Goal: Information Seeking & Learning: Find specific fact

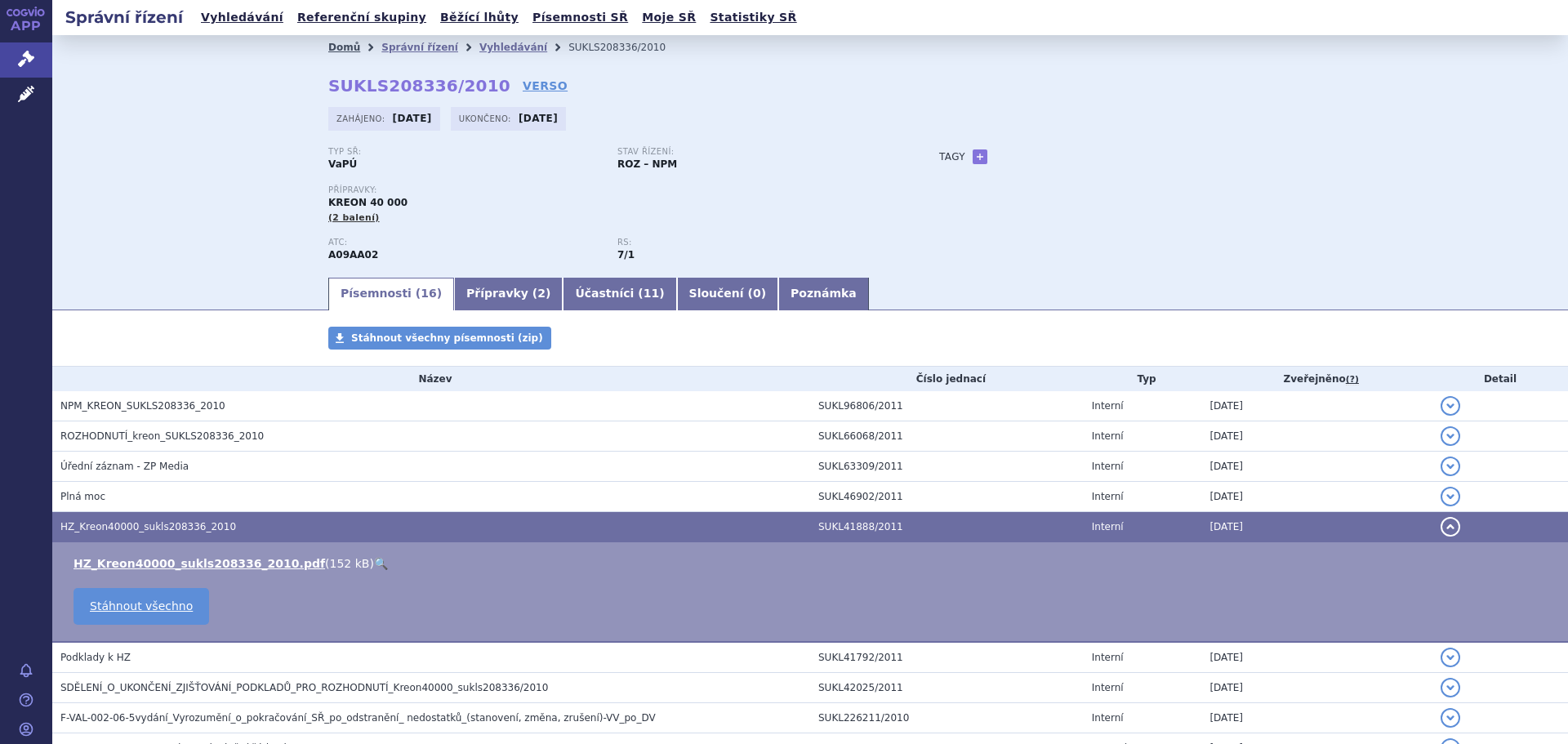
click at [342, 49] on link "Domů" at bounding box center [344, 48] width 32 height 12
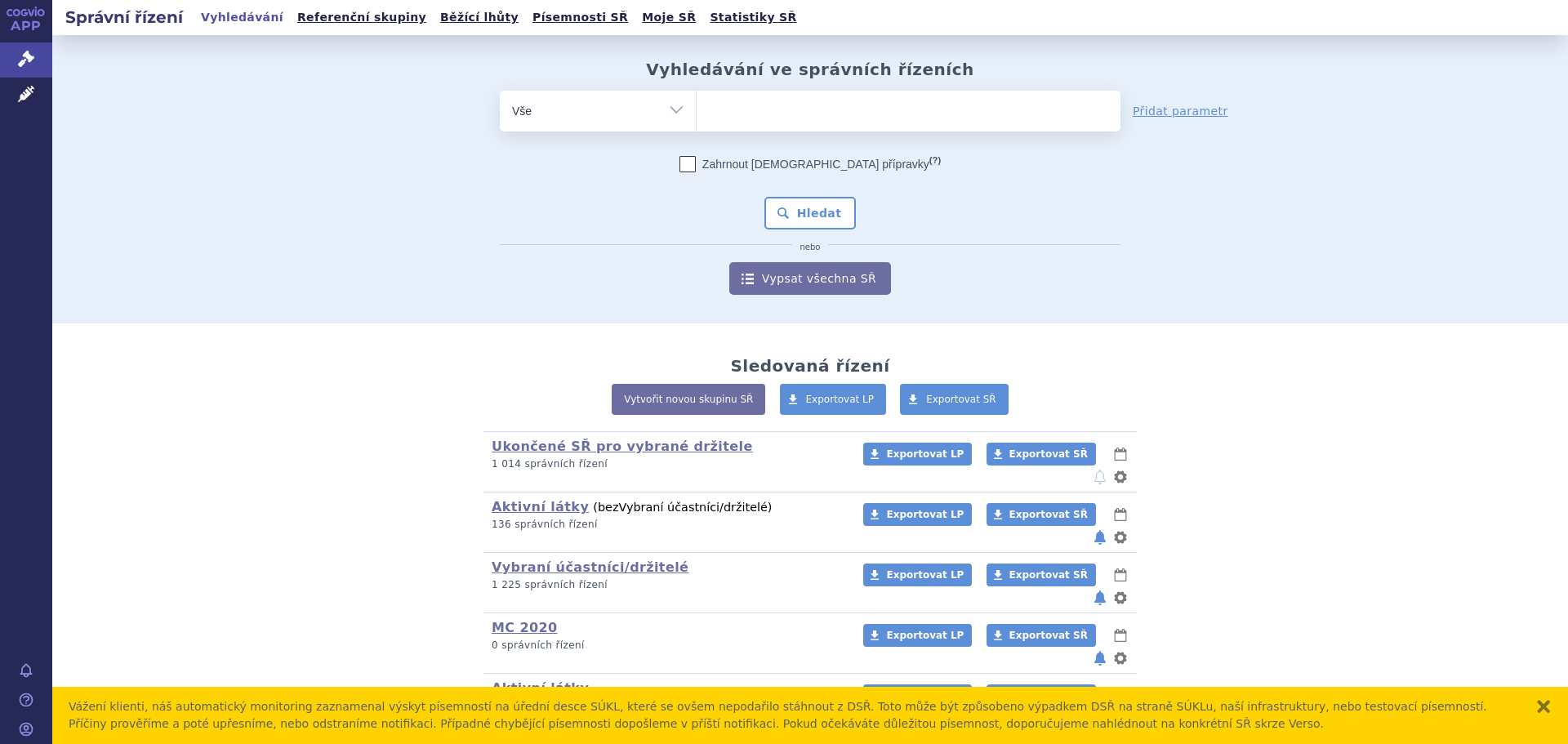
click at [719, 102] on ul at bounding box center [909, 108] width 424 height 34
click at [697, 102] on select at bounding box center [696, 111] width 1 height 41
type input "ed"
type input "edo"
type input "edoc"
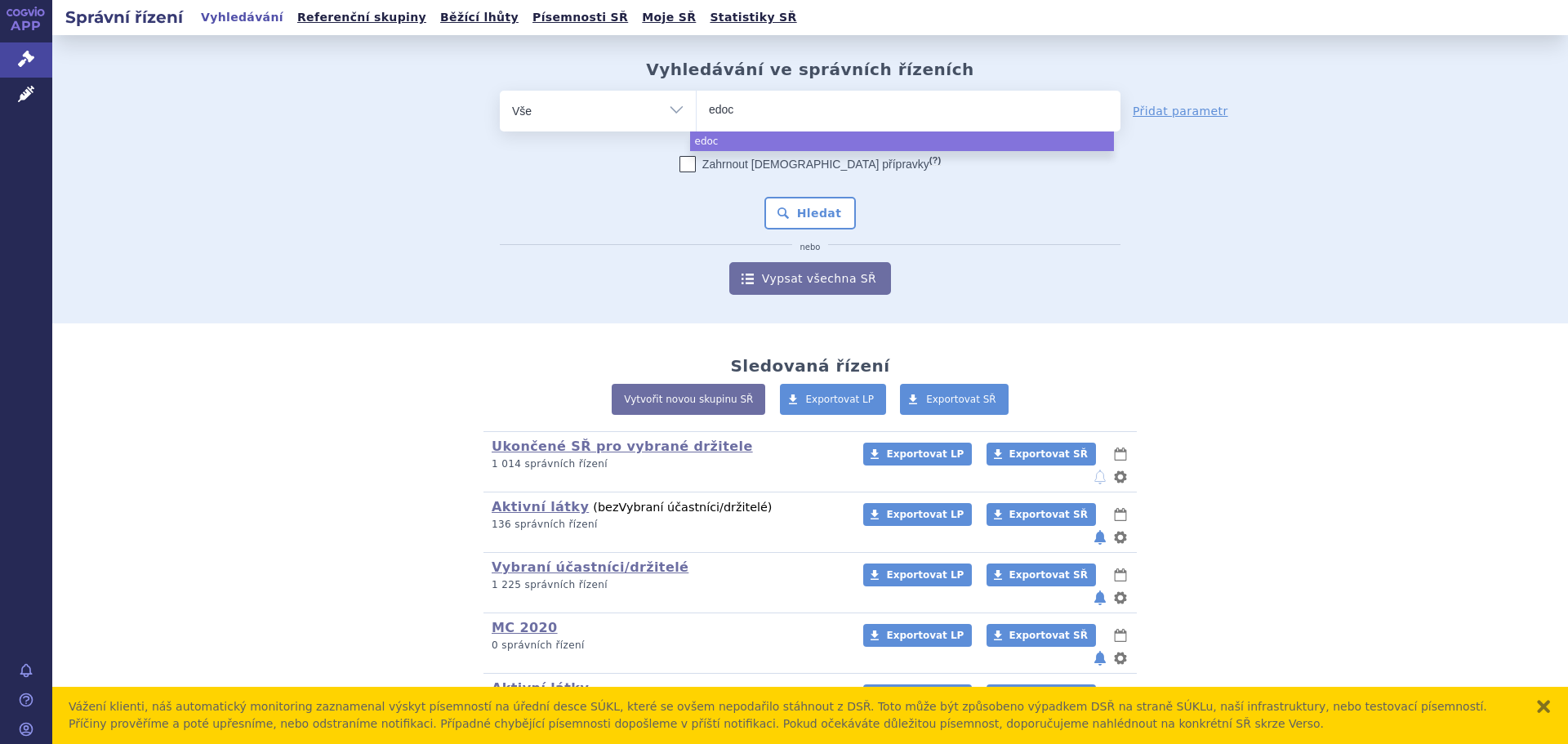
type input "edo"
type input "edox"
type input "edoxa"
type input "edoxab"
type input "edoxaban"
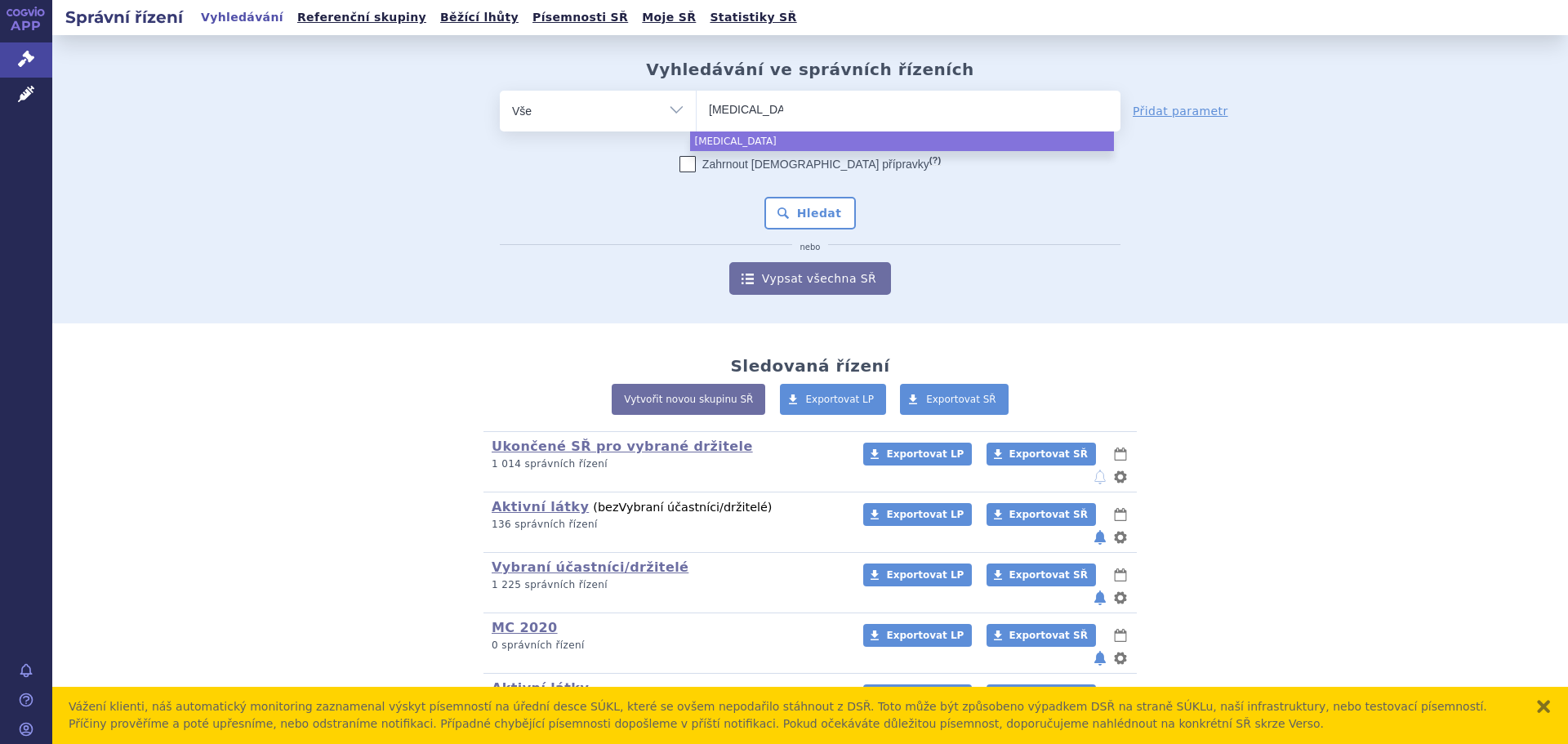
type input "edoxaban"
type input "edoxaban v"
type input "edoxaban via"
type input "edoxaban viatr"
type input "edoxaban viatri"
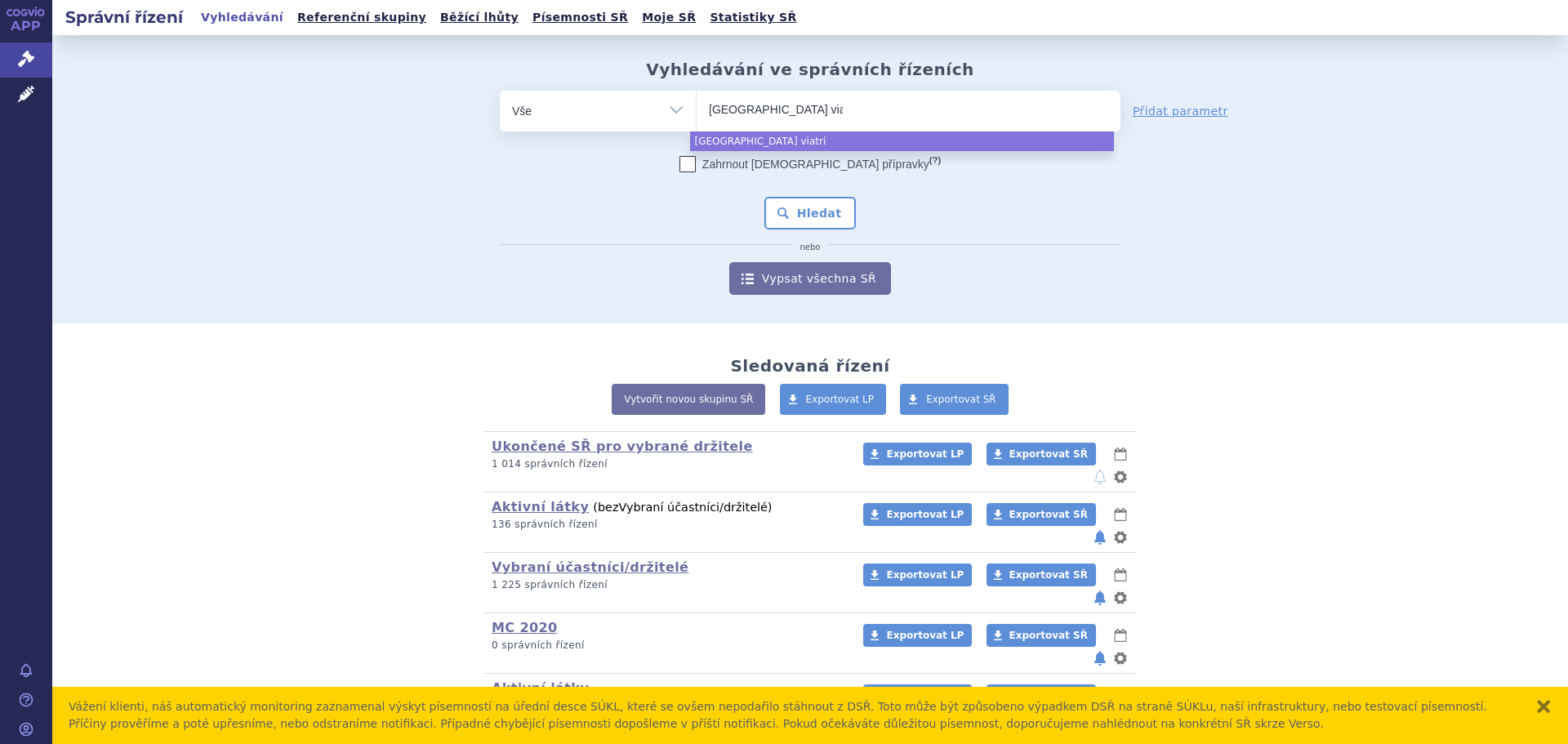
type input "edoxaban viatris"
select select "edoxaban viatris"
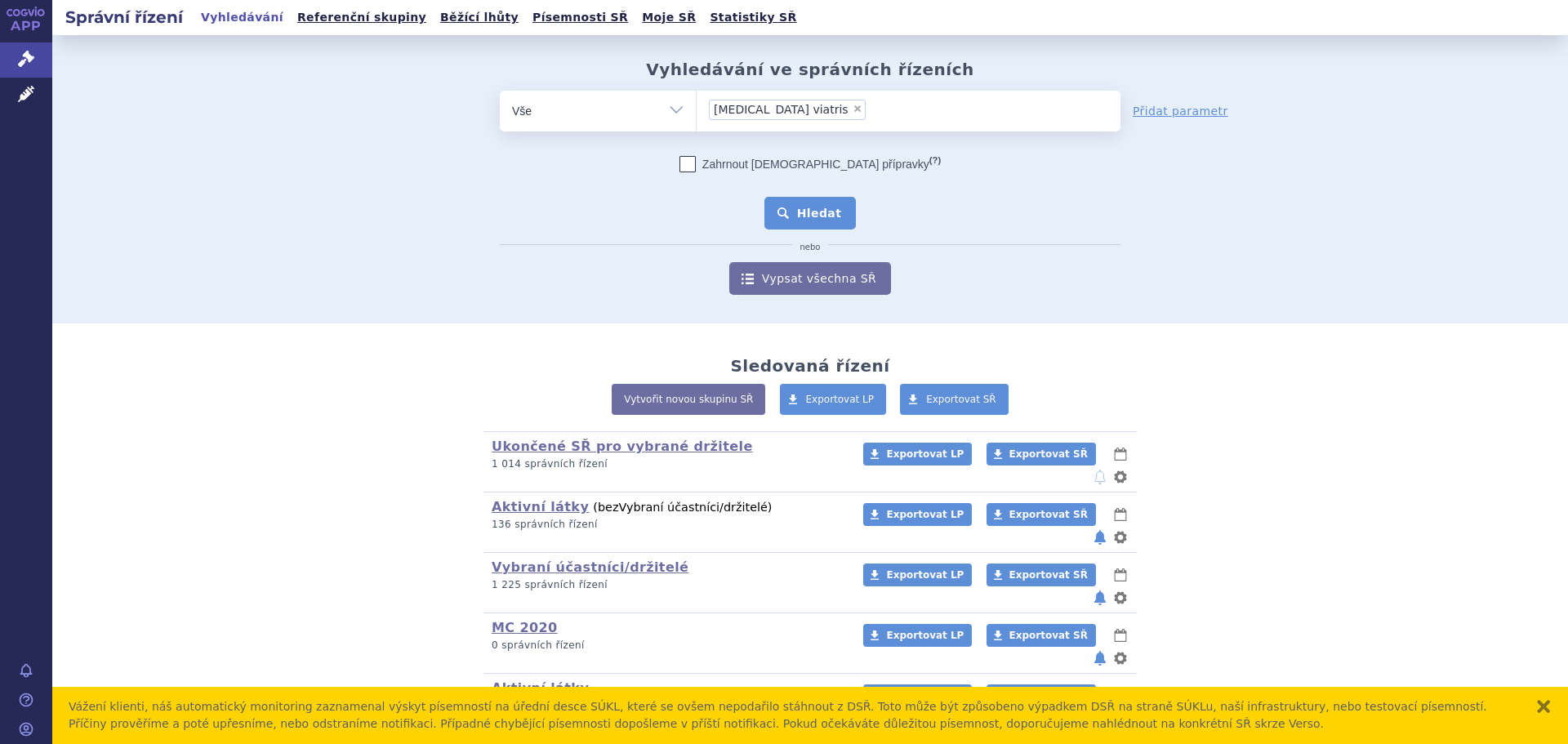
click at [804, 212] on button "Hledat" at bounding box center [810, 213] width 92 height 33
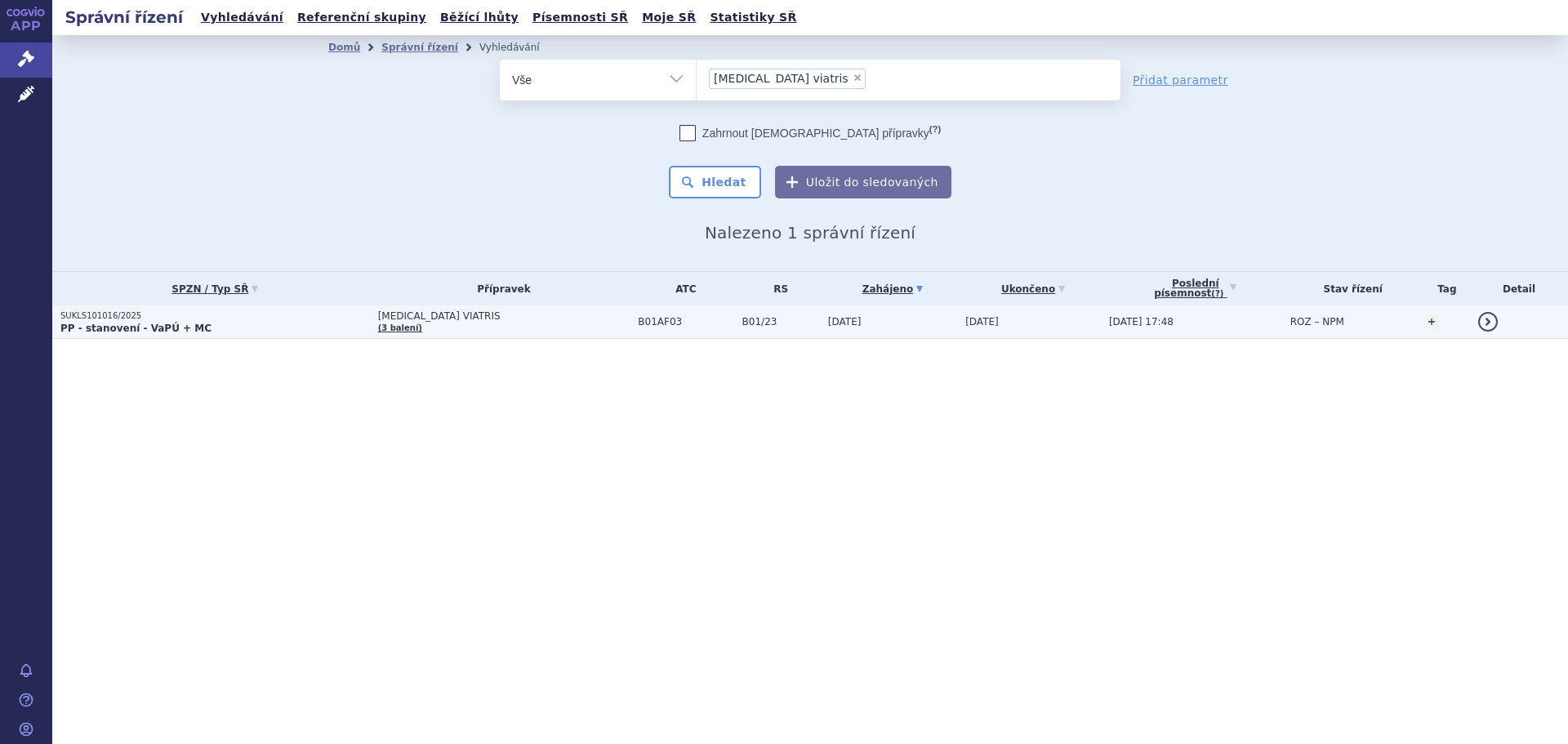
click at [152, 326] on strong "PP - stanovení - VaPÚ + MC" at bounding box center [136, 329] width 151 height 12
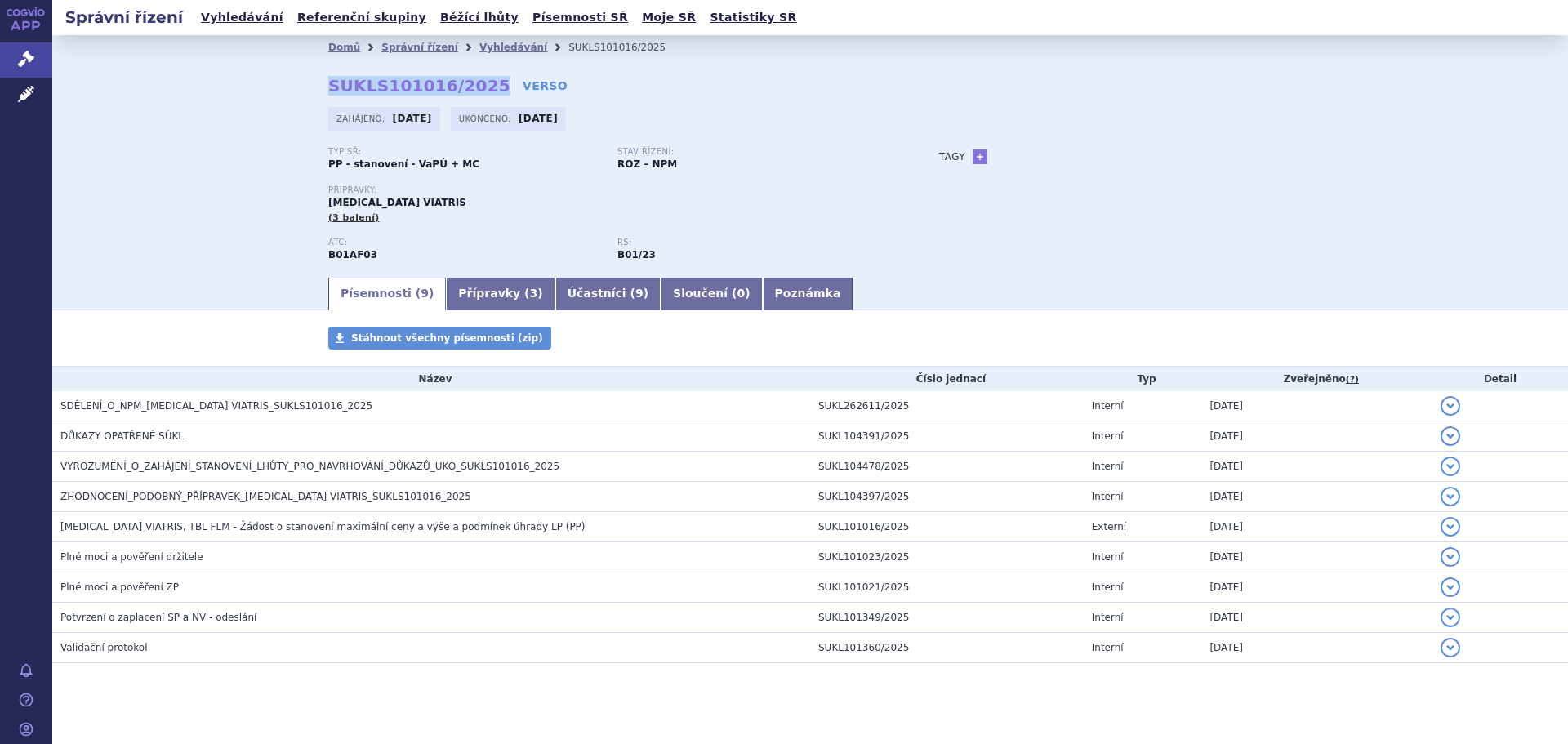
drag, startPoint x: 317, startPoint y: 81, endPoint x: 469, endPoint y: 84, distance: 152.0
click at [469, 84] on div "Domů Správní řízení Vyhledávání SUKLS101016/2025 SUKLS101016/2025 VERSO Zahájen…" at bounding box center [810, 167] width 1029 height 215
copy strong "SUKLS101016/2025"
click at [488, 44] on link "Vyhledávání" at bounding box center [513, 48] width 68 height 12
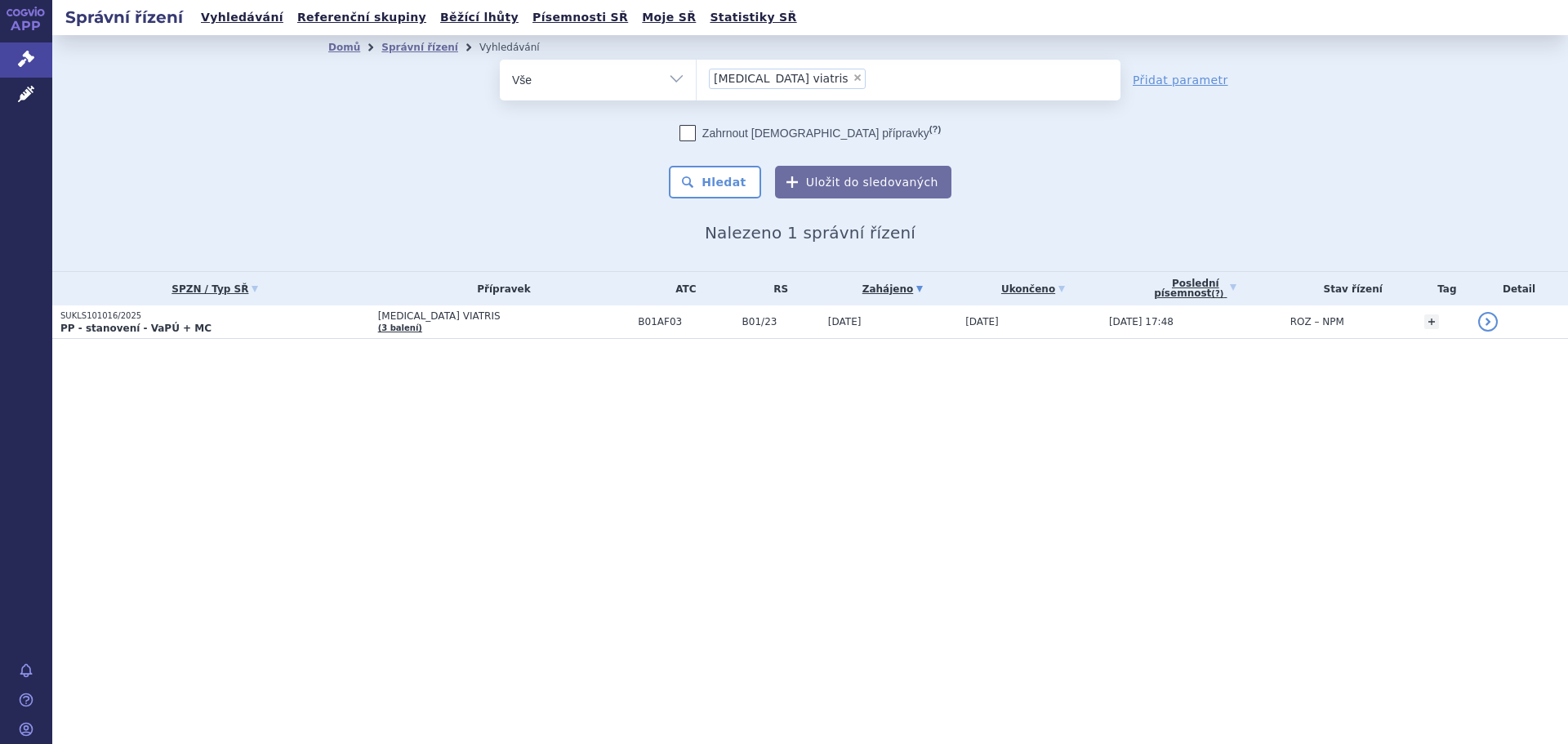
click at [852, 77] on span "×" at bounding box center [857, 78] width 10 height 10
click at [697, 77] on select "edoxaban viatris" at bounding box center [696, 80] width 1 height 41
select select
click at [749, 91] on ul at bounding box center [909, 76] width 424 height 34
click at [697, 91] on select "edoxaban viatris" at bounding box center [696, 80] width 1 height 41
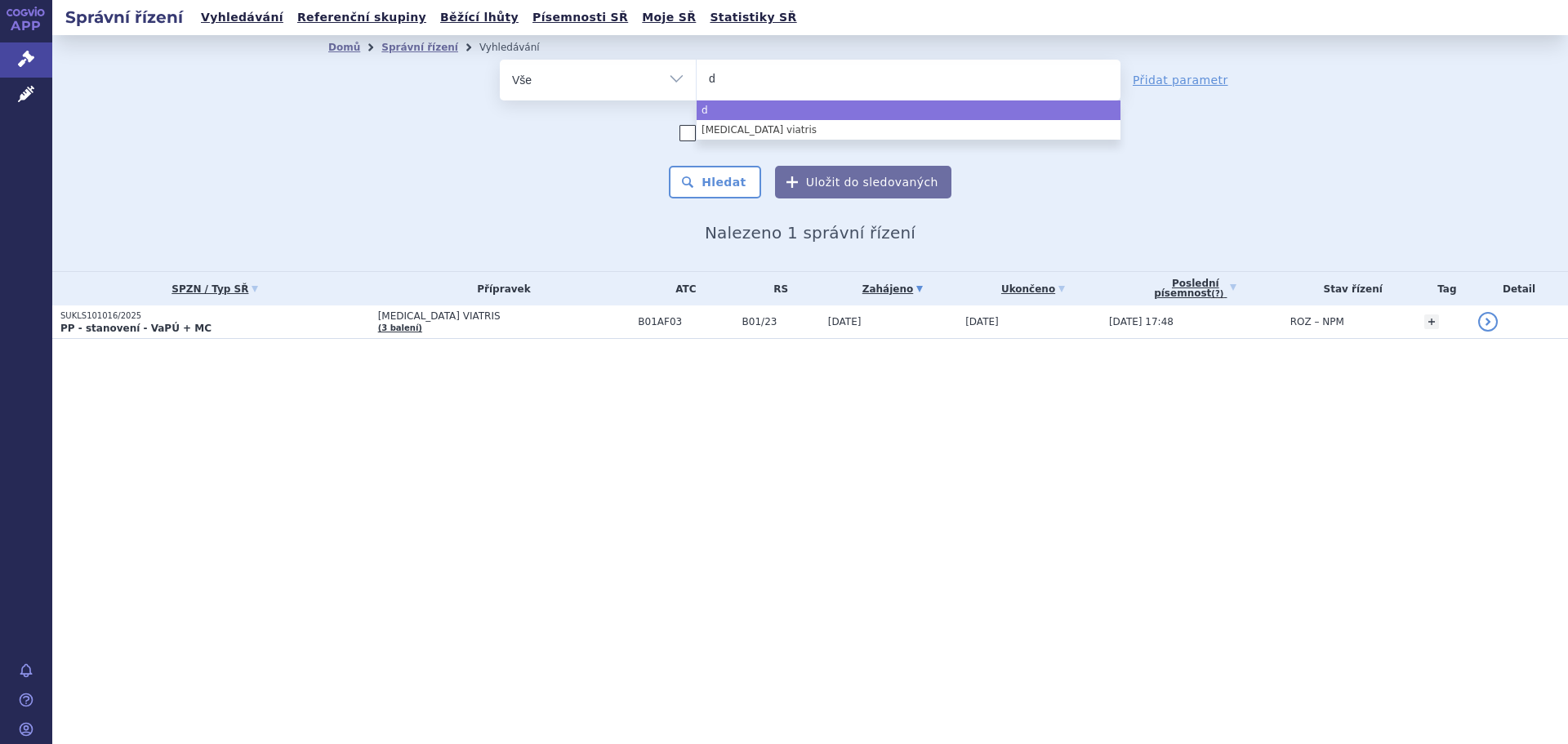
type input "de"
type input "del"
type input "delia"
type input "delian"
type input "deliand"
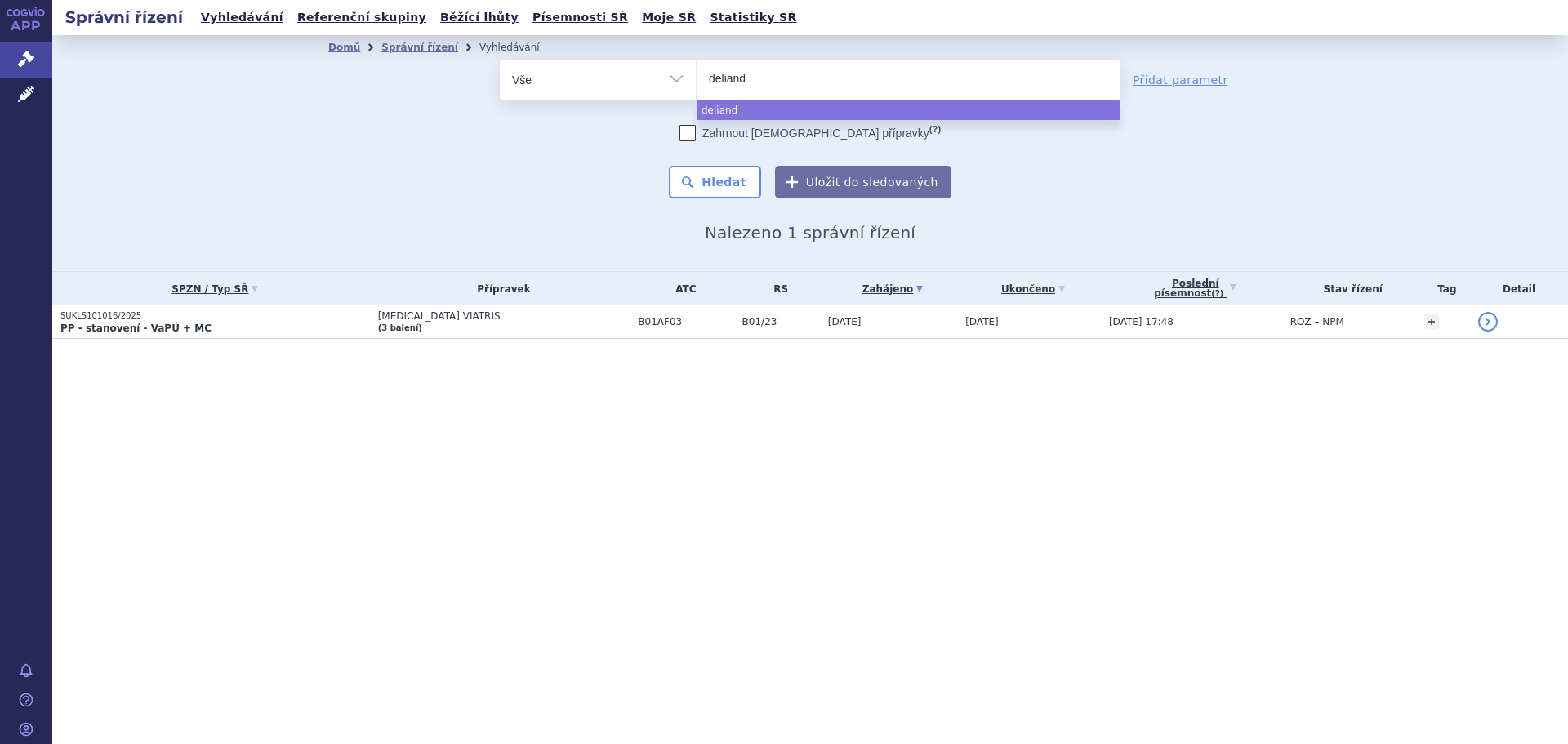
type input "delianda"
select select "delianda"
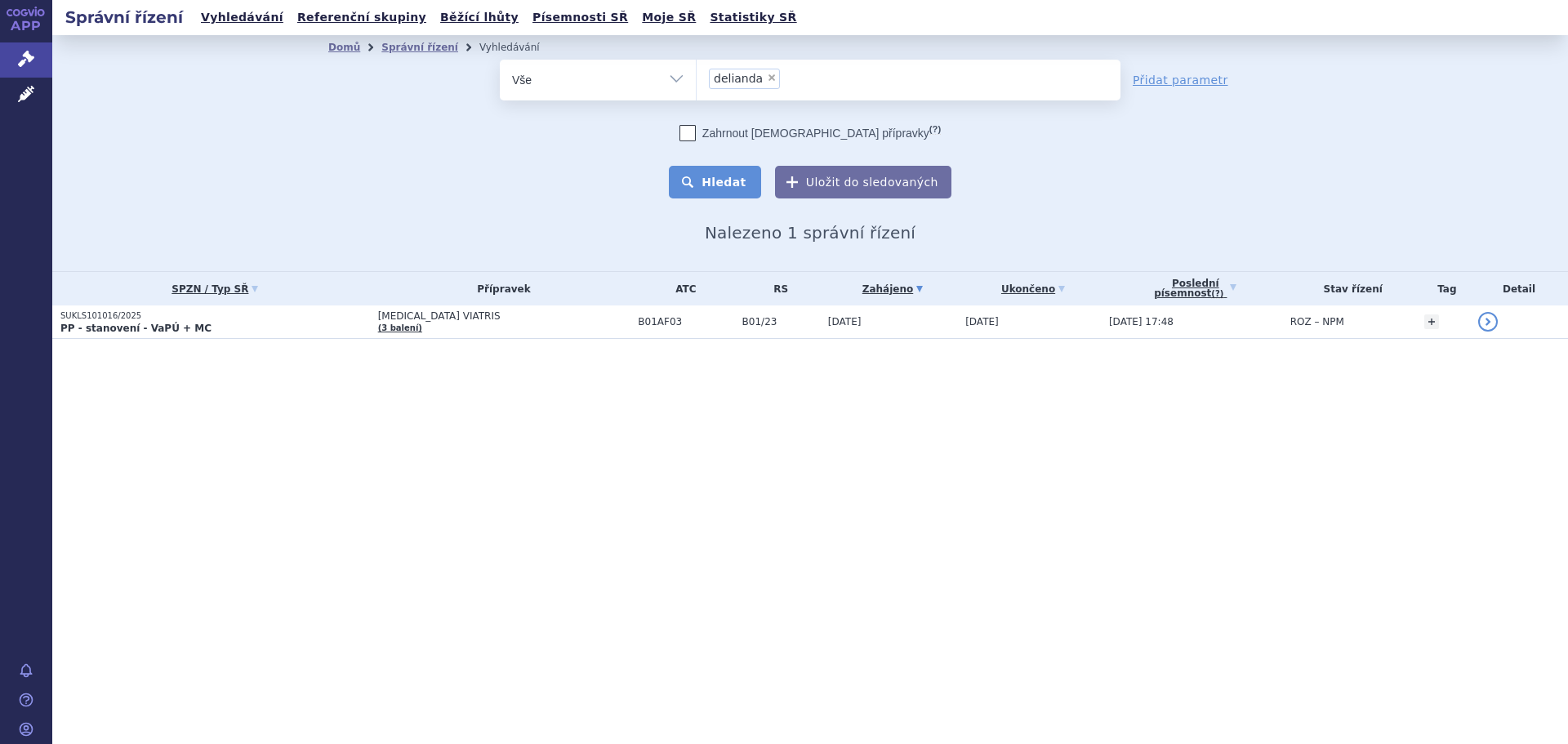
click at [730, 175] on button "Hledat" at bounding box center [715, 182] width 92 height 33
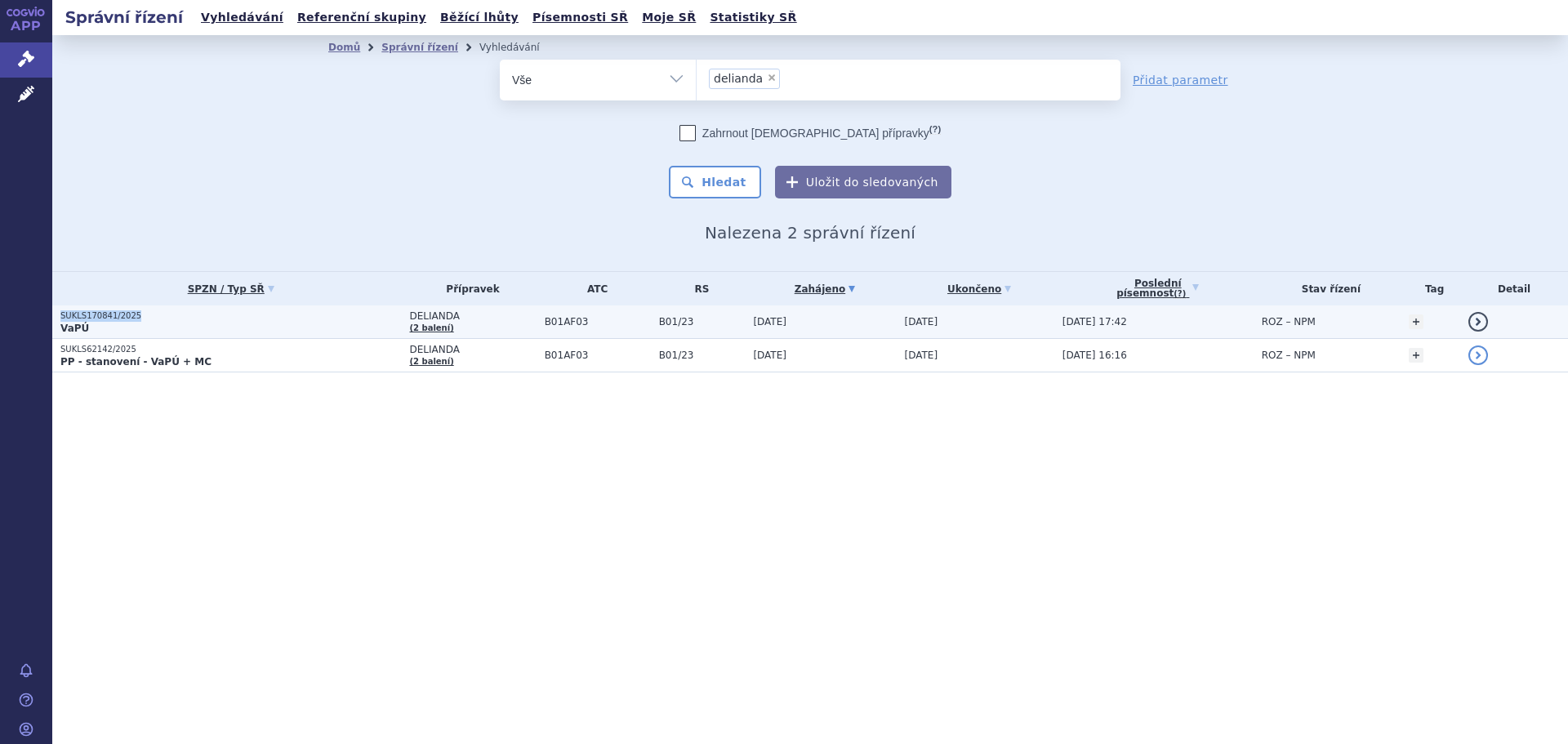
drag, startPoint x: 133, startPoint y: 314, endPoint x: 60, endPoint y: 319, distance: 73.2
click at [60, 319] on p "SUKLS170841/2025" at bounding box center [230, 316] width 340 height 12
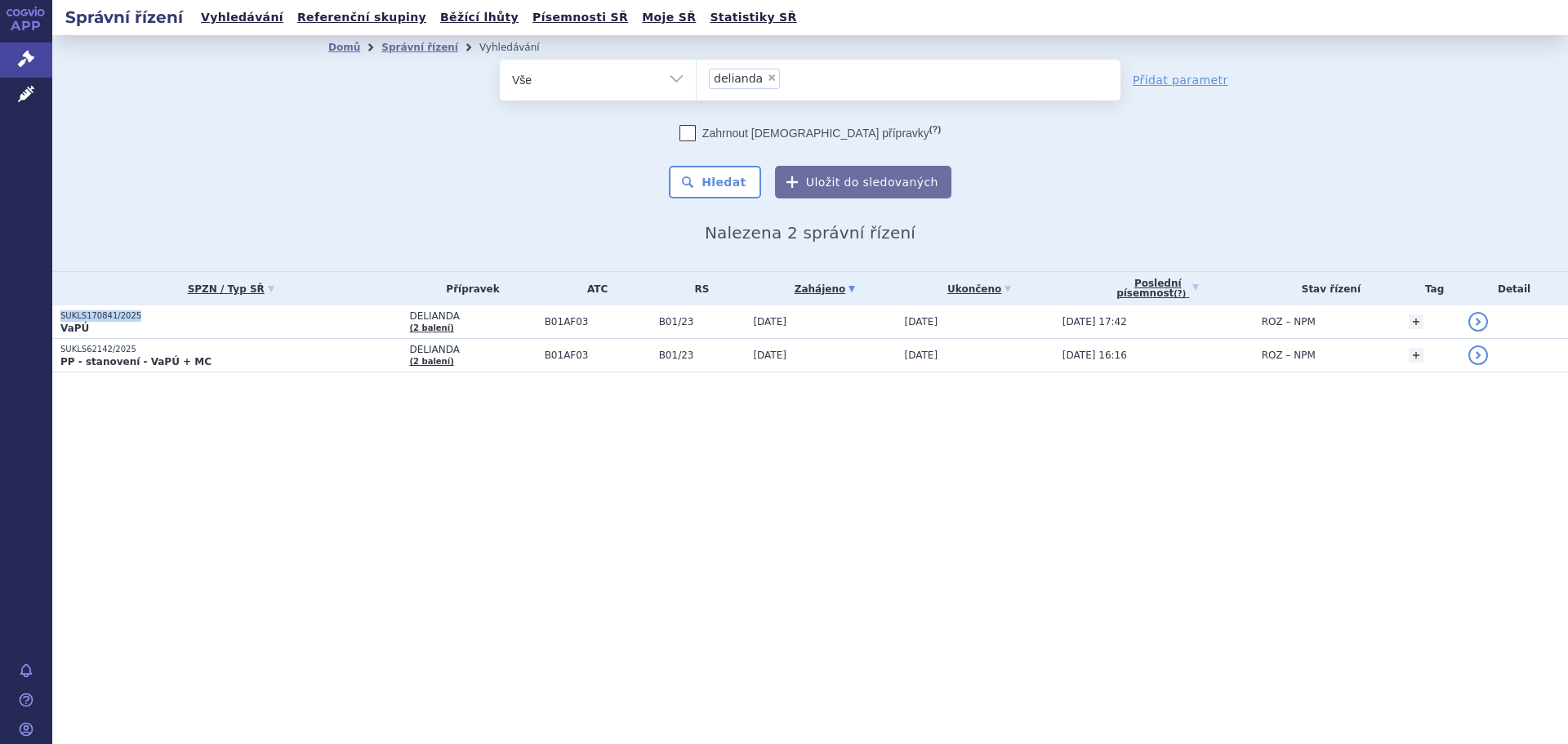
copy p "SUKLS170841/2025"
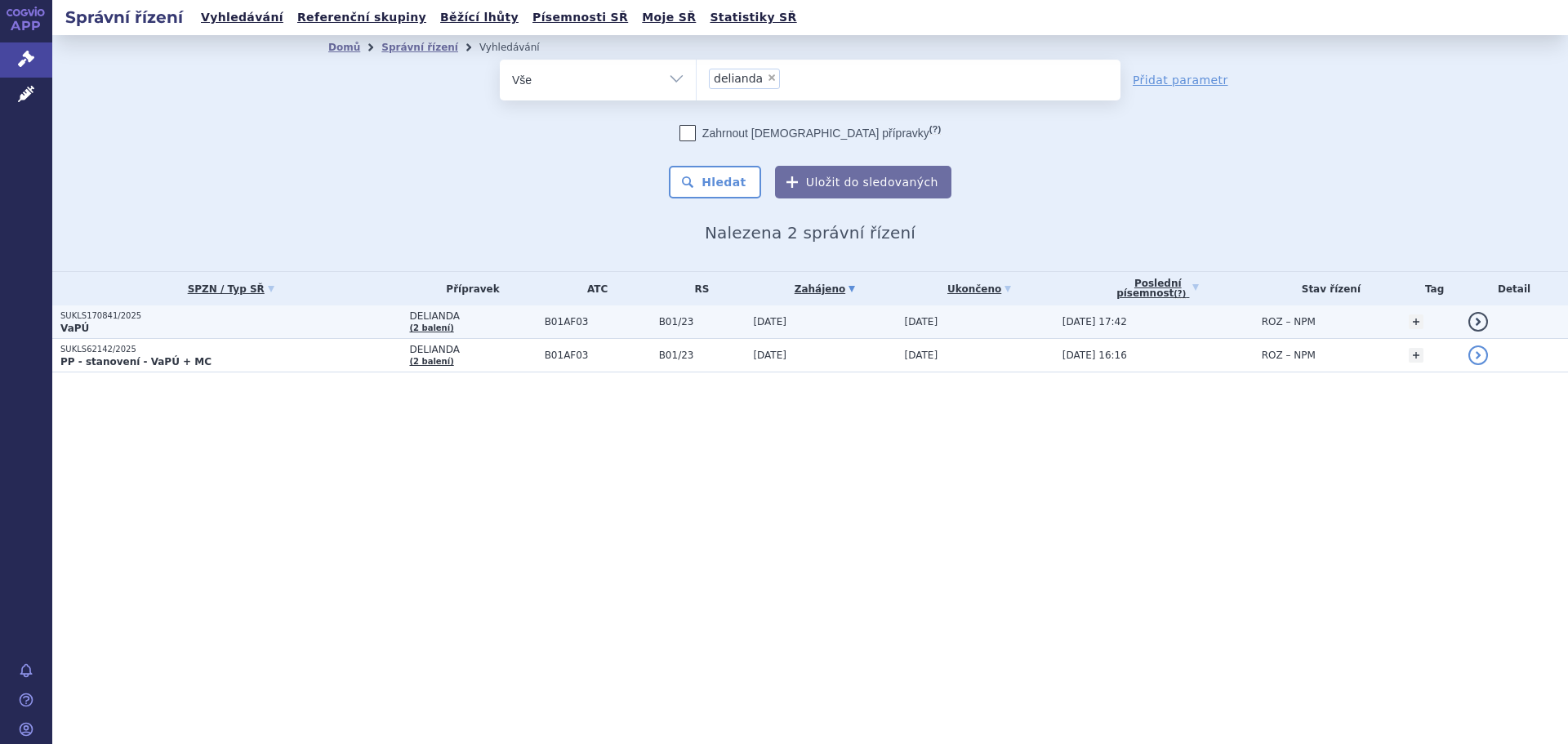
click at [299, 324] on p "VaPÚ" at bounding box center [230, 328] width 340 height 13
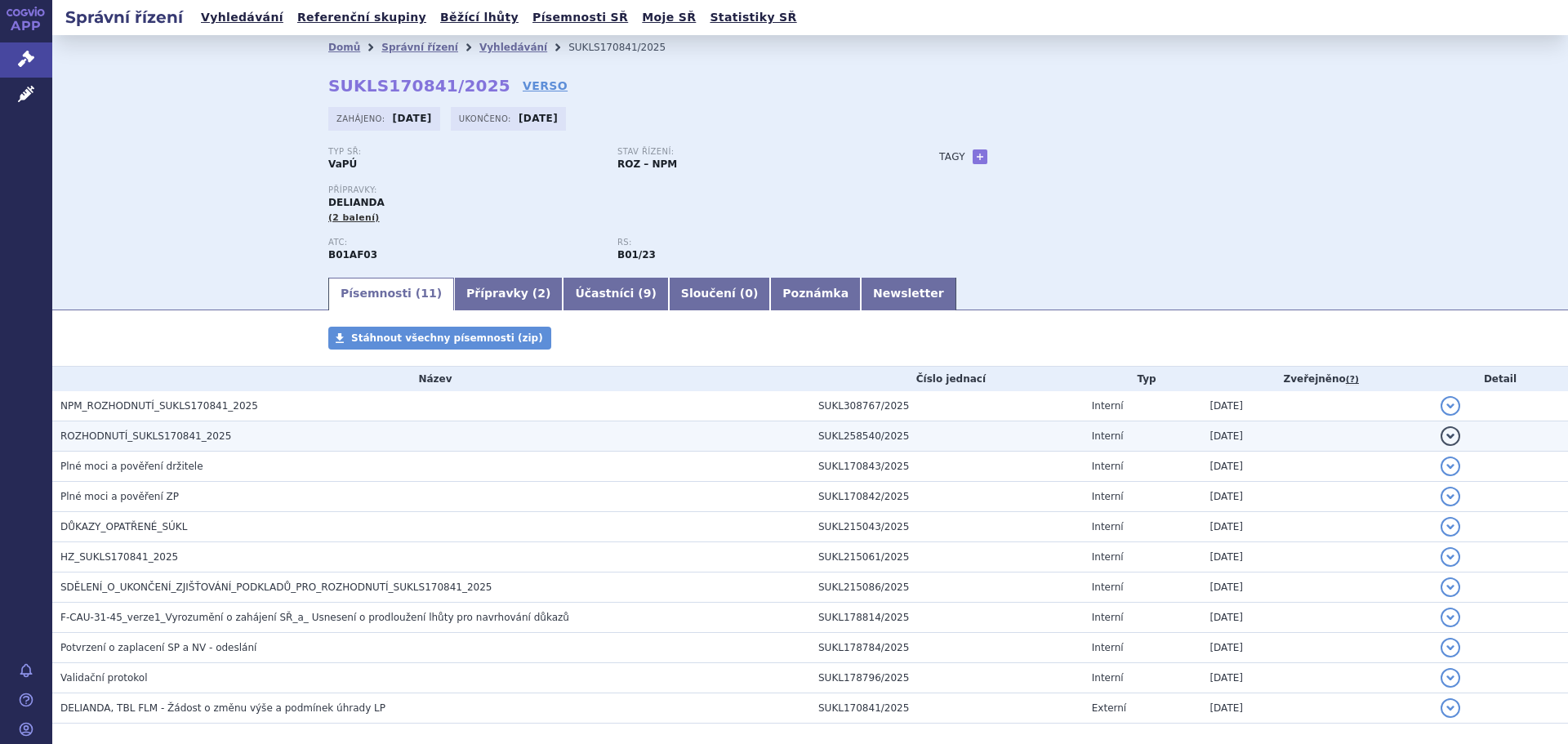
click at [150, 431] on span "ROZHODNUTÍ_SUKLS170841_2025" at bounding box center [145, 437] width 171 height 12
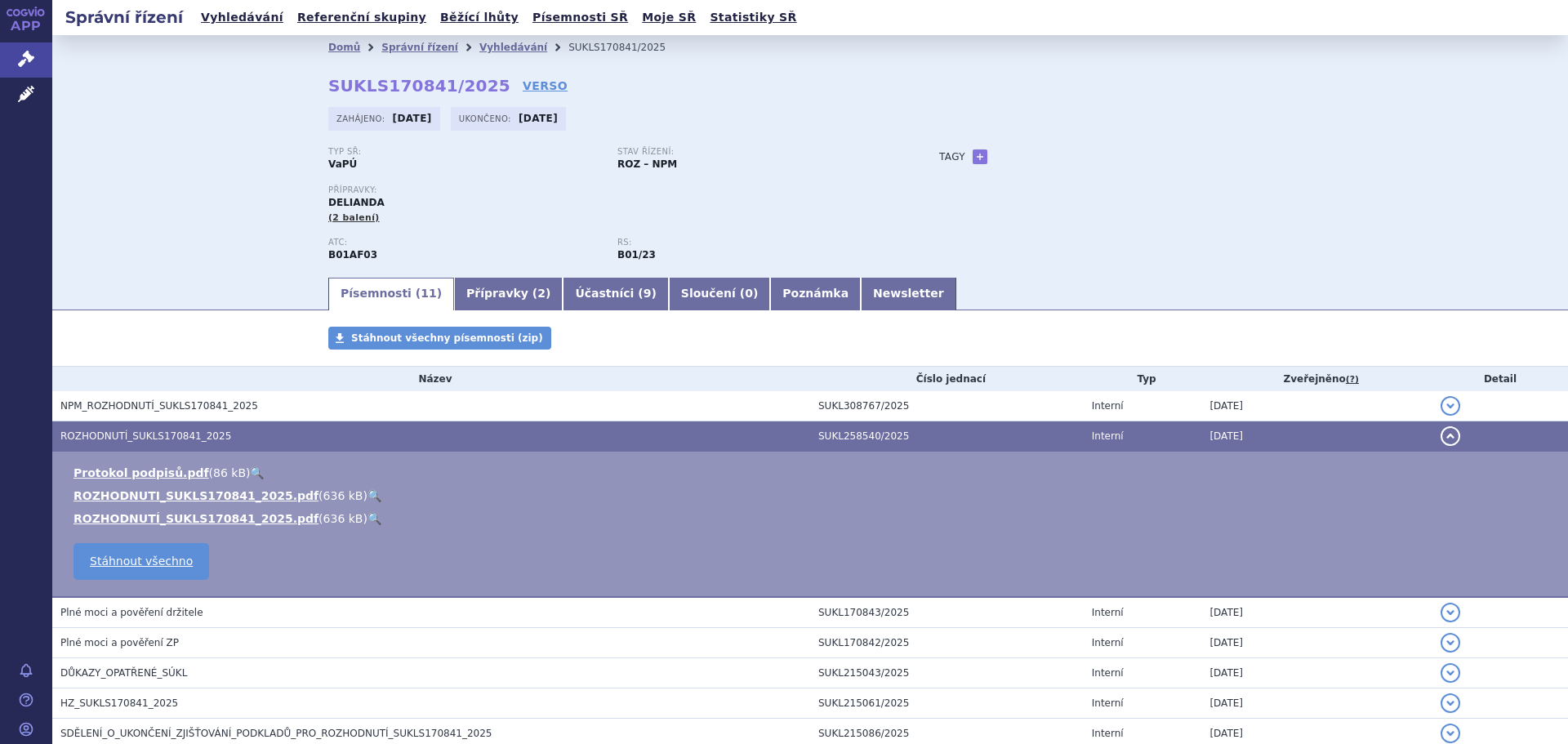
click at [368, 495] on link "🔍" at bounding box center [374, 496] width 14 height 13
